Goal: Navigation & Orientation: Find specific page/section

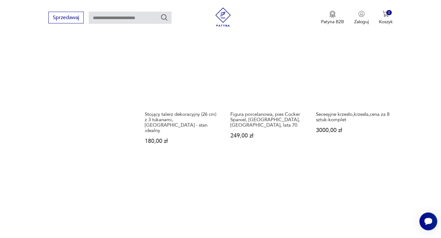
scroll to position [862, 0]
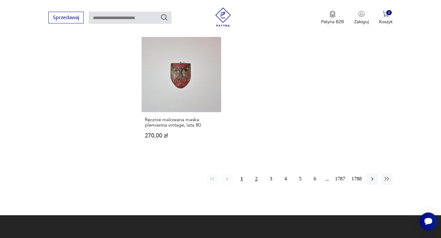
click at [254, 173] on button "2" at bounding box center [255, 178] width 11 height 11
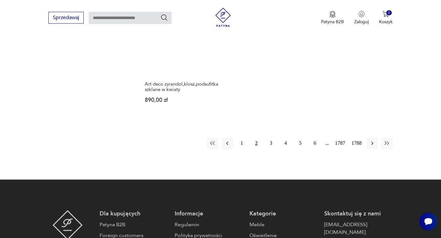
scroll to position [883, 0]
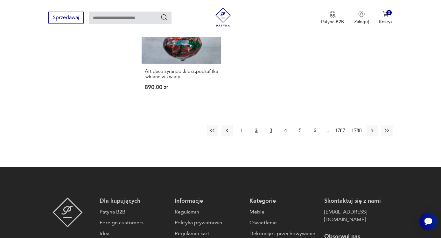
click at [272, 126] on button "3" at bounding box center [270, 130] width 11 height 11
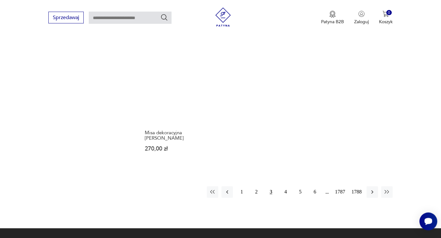
scroll to position [816, 0]
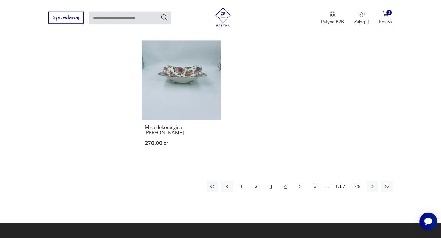
click at [285, 181] on button "4" at bounding box center [285, 186] width 11 height 11
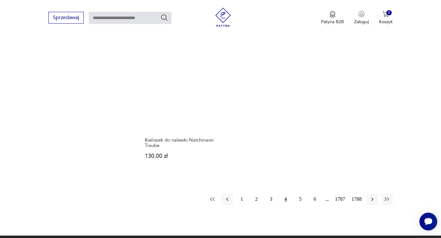
scroll to position [816, 0]
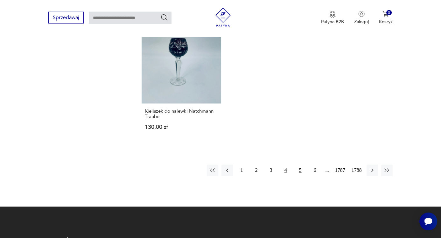
click at [299, 167] on button "5" at bounding box center [299, 170] width 11 height 11
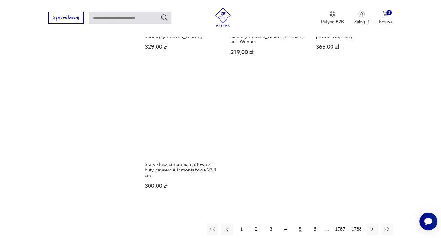
scroll to position [816, 0]
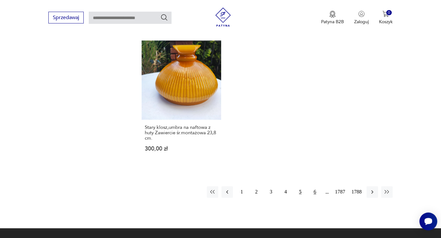
click at [315, 191] on button "6" at bounding box center [314, 191] width 11 height 11
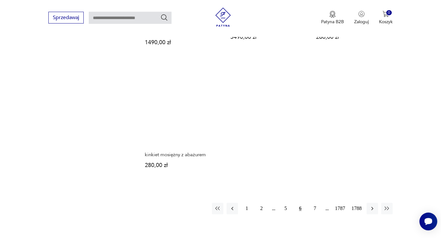
scroll to position [816, 0]
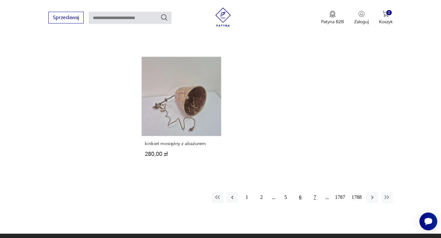
click at [312, 192] on button "7" at bounding box center [314, 197] width 11 height 11
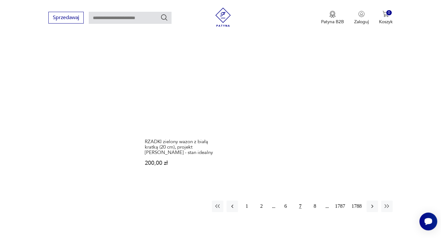
scroll to position [850, 0]
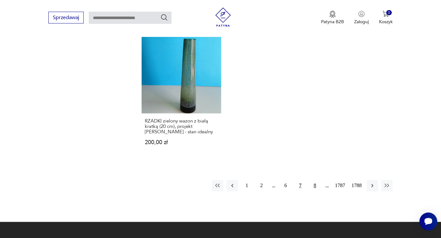
click at [313, 180] on button "8" at bounding box center [314, 185] width 11 height 11
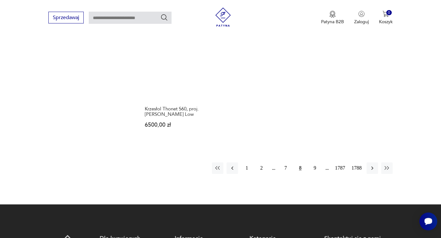
scroll to position [883, 0]
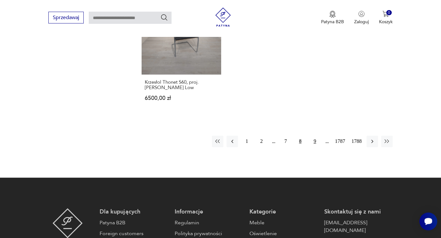
click at [315, 136] on button "9" at bounding box center [314, 141] width 11 height 11
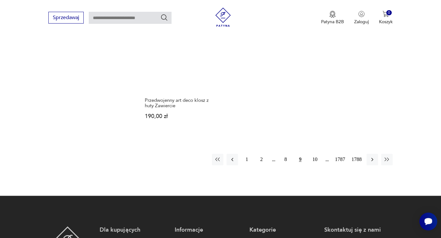
scroll to position [850, 0]
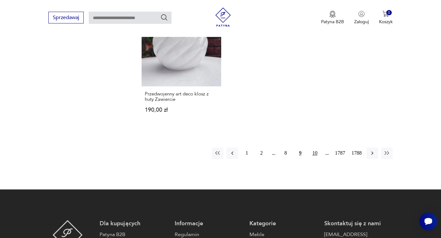
click at [313, 148] on button "10" at bounding box center [314, 152] width 11 height 11
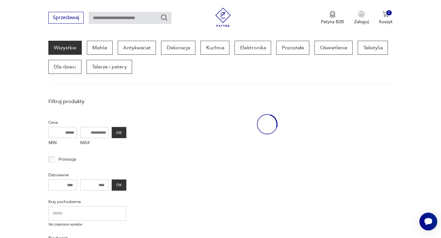
scroll to position [82, 0]
